Goal: Information Seeking & Learning: Find specific fact

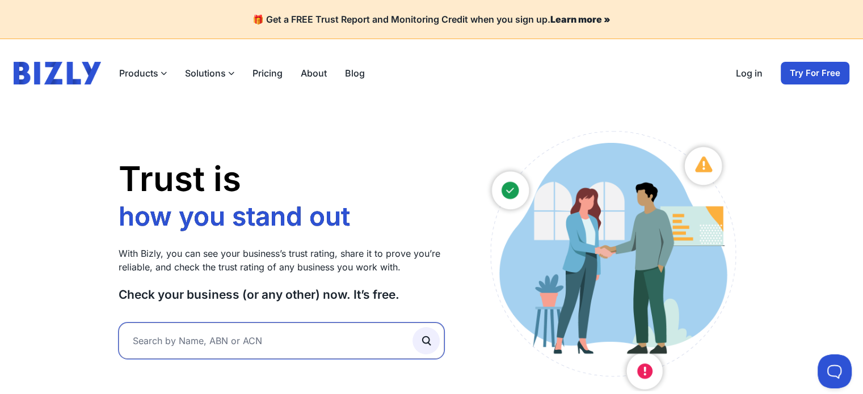
click at [163, 347] on input "text" at bounding box center [282, 341] width 326 height 36
paste input "DIVERSITY AT WORK PTY. LTD."
type input "DIVERSITY AT WORK PTY. LTD."
click at [413, 327] on button "submit" at bounding box center [426, 340] width 27 height 27
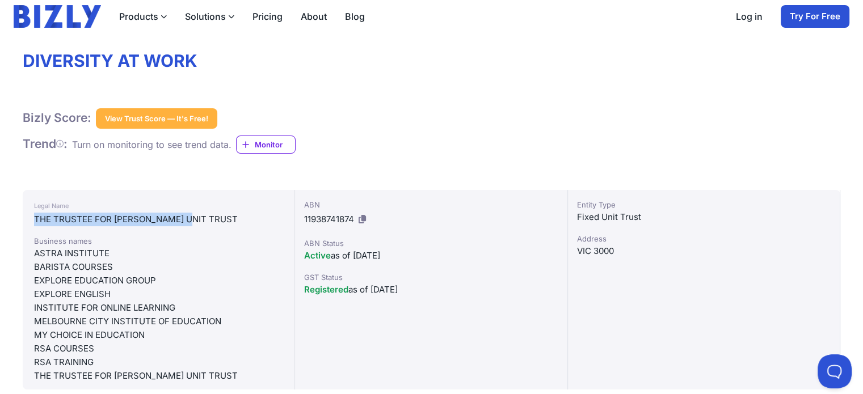
drag, startPoint x: 32, startPoint y: 217, endPoint x: 191, endPoint y: 222, distance: 159.0
click at [191, 222] on div "Legal Name THE TRUSTEE FOR [PERSON_NAME] UNIT TRUST Business names ASTRA INSTIT…" at bounding box center [159, 290] width 272 height 200
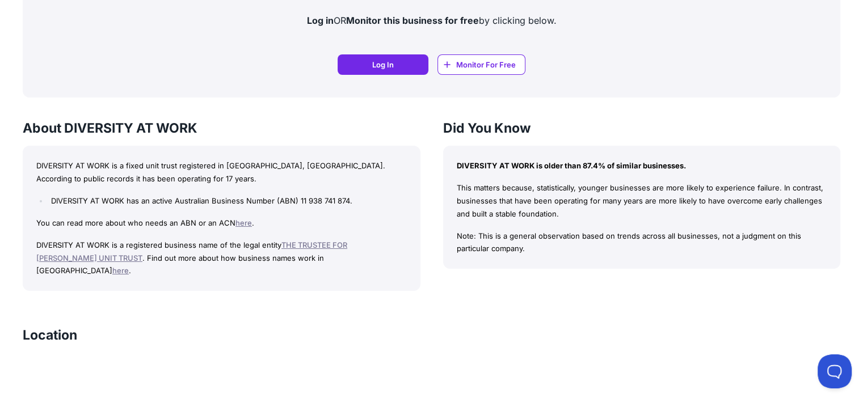
scroll to position [908, 0]
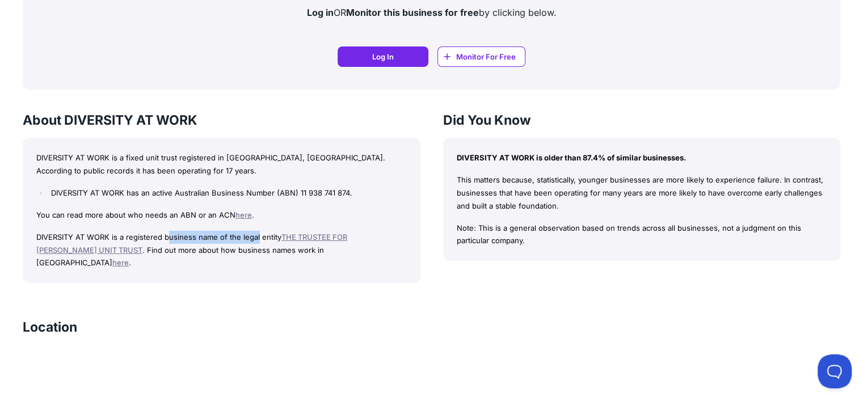
drag, startPoint x: 188, startPoint y: 236, endPoint x: 256, endPoint y: 236, distance: 68.1
click at [256, 236] on p "DIVERSITY AT WORK is a registered business name of the legal entity THE TRUSTEE…" at bounding box center [221, 250] width 371 height 39
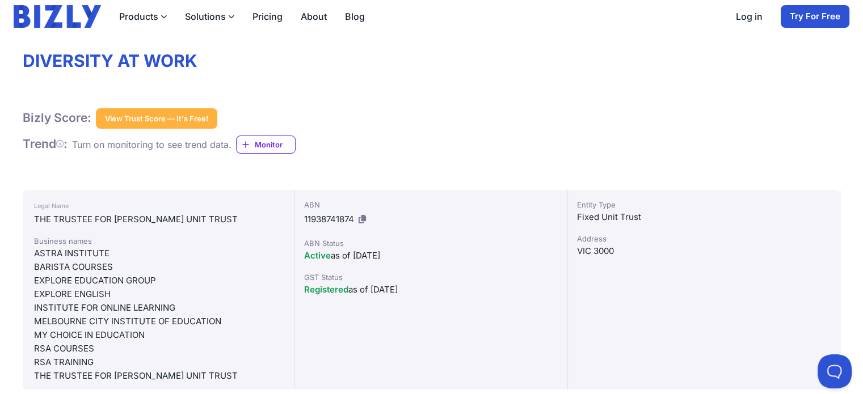
scroll to position [0, 0]
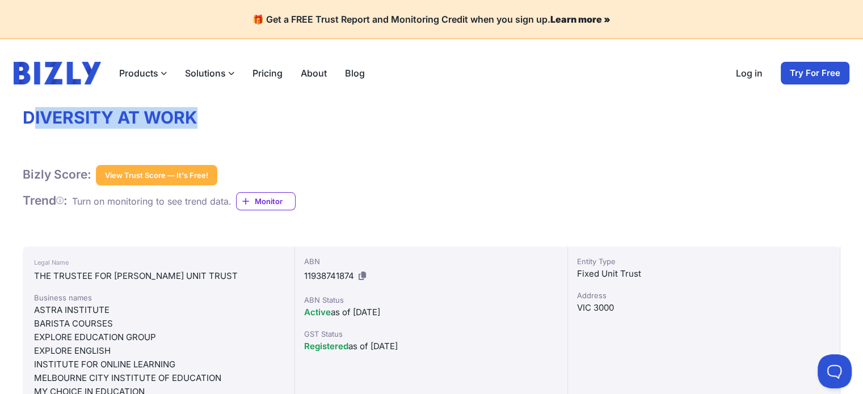
drag, startPoint x: 30, startPoint y: 113, endPoint x: 192, endPoint y: 120, distance: 163.0
click at [192, 120] on h1 "DIVERSITY AT WORK" at bounding box center [432, 118] width 818 height 22
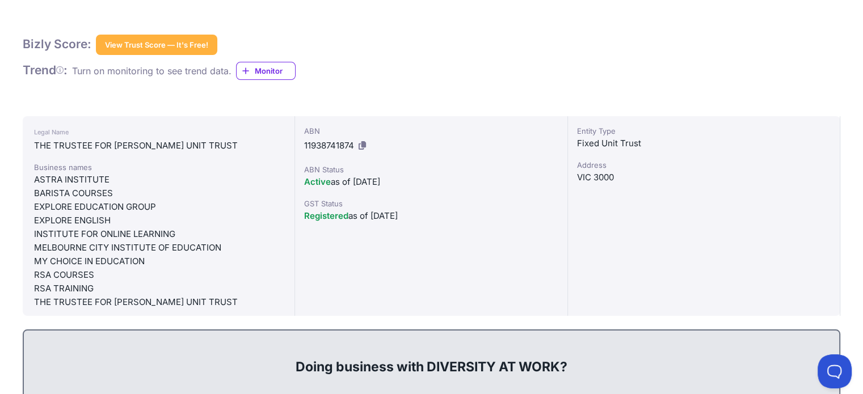
scroll to position [170, 0]
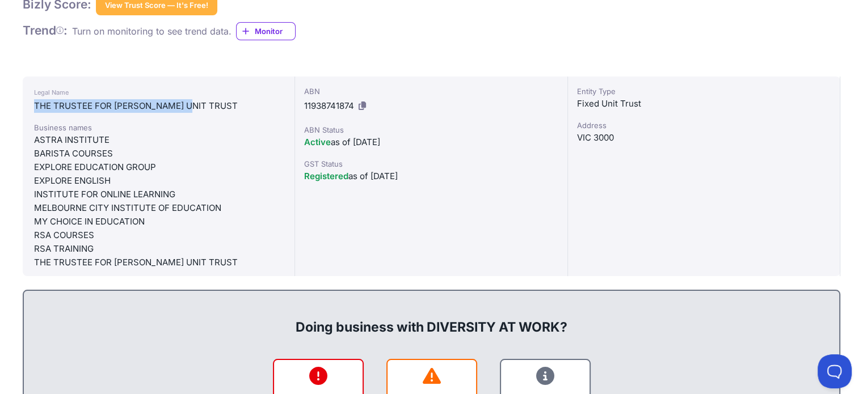
drag, startPoint x: 32, startPoint y: 103, endPoint x: 191, endPoint y: 101, distance: 158.3
click at [191, 101] on div "Legal Name THE TRUSTEE FOR [PERSON_NAME] UNIT TRUST Business names ASTRA INSTIT…" at bounding box center [159, 177] width 272 height 200
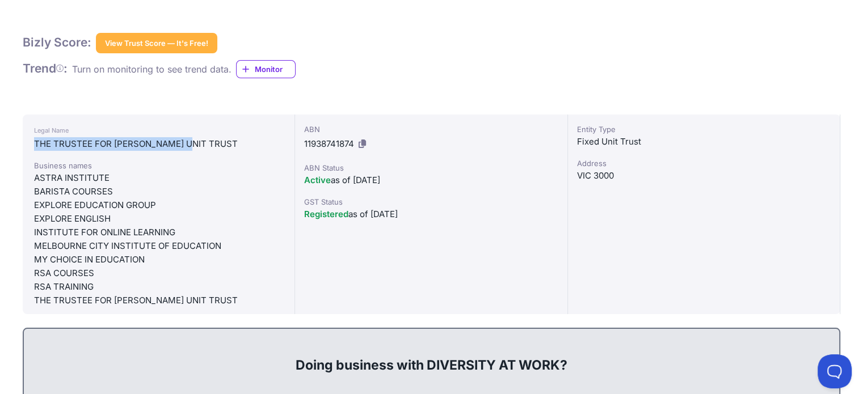
scroll to position [57, 0]
